Goal: Register for event/course

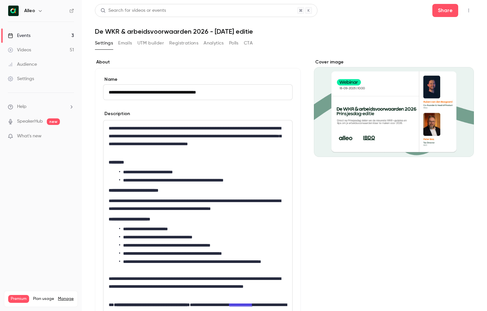
scroll to position [54, 0]
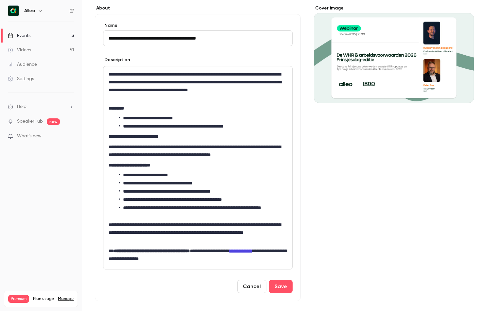
click at [54, 34] on link "Events 3" at bounding box center [41, 35] width 82 height 14
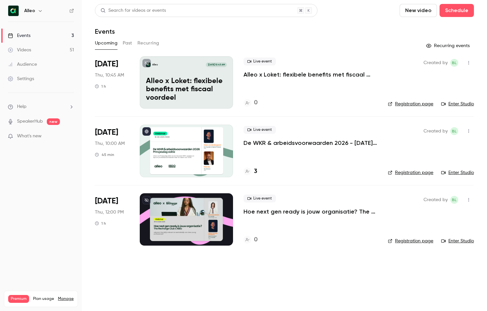
click at [288, 144] on p "De WKR & arbeidsvoorwaarden 2026 - [DATE] editie" at bounding box center [310, 143] width 134 height 8
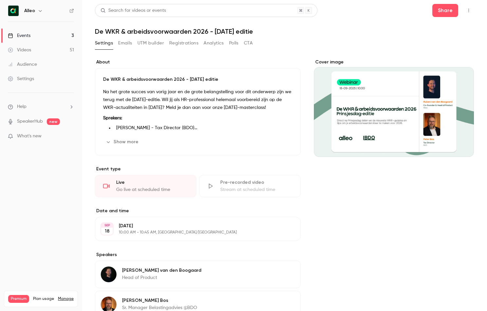
click at [180, 46] on button "Registrations" at bounding box center [183, 43] width 29 height 10
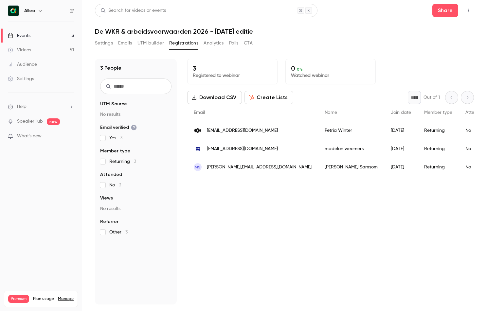
click at [106, 42] on button "Settings" at bounding box center [104, 43] width 18 height 10
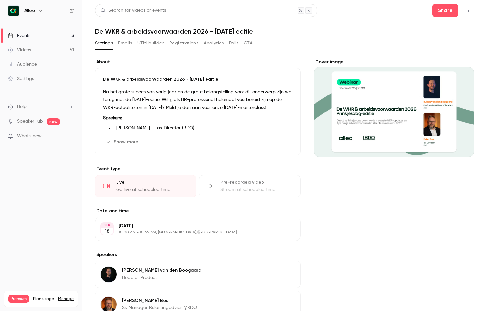
click at [209, 90] on p "Na het grote succes van vorig jaar en de grote belangstelling voor dit onderwer…" at bounding box center [197, 100] width 189 height 24
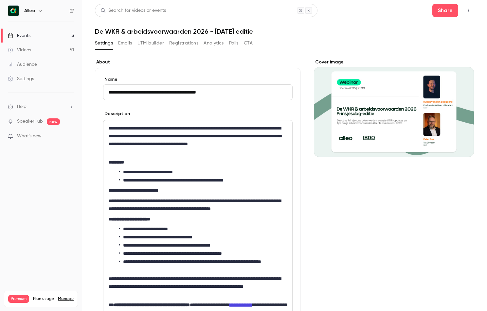
click at [56, 38] on link "Events 3" at bounding box center [41, 35] width 82 height 14
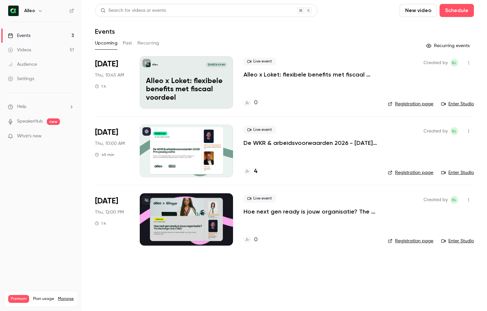
click at [261, 142] on p "De WKR & arbeidsvoorwaarden 2026 - [DATE] editie" at bounding box center [310, 143] width 134 height 8
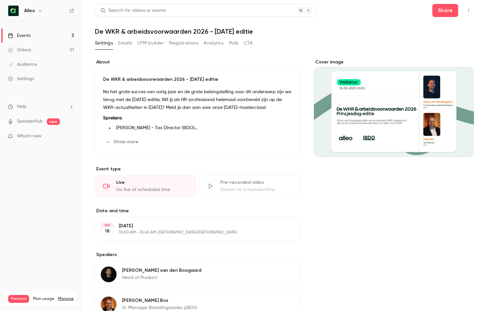
click at [178, 45] on button "Registrations" at bounding box center [183, 43] width 29 height 10
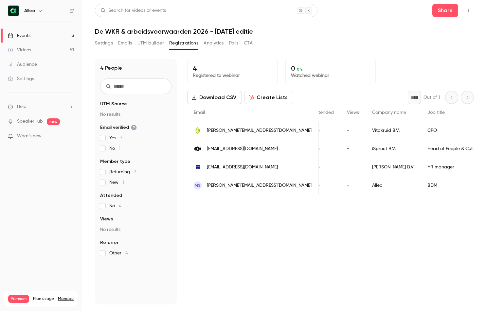
scroll to position [0, 178]
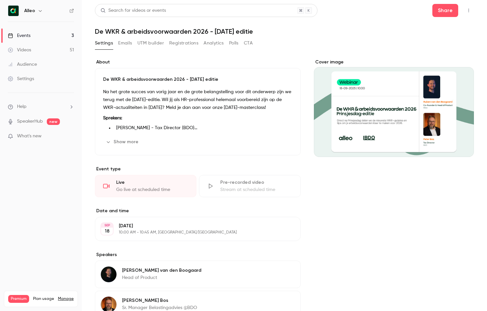
click at [55, 33] on link "Events 3" at bounding box center [41, 35] width 82 height 14
